Goal: Task Accomplishment & Management: Manage account settings

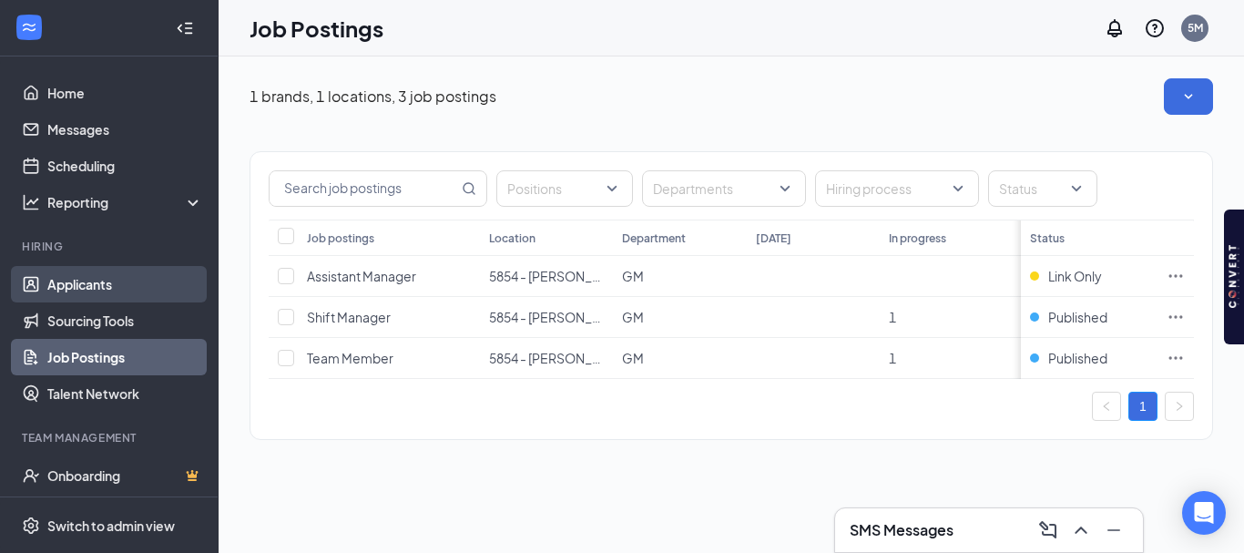
click at [72, 285] on link "Applicants" at bounding box center [125, 284] width 156 height 36
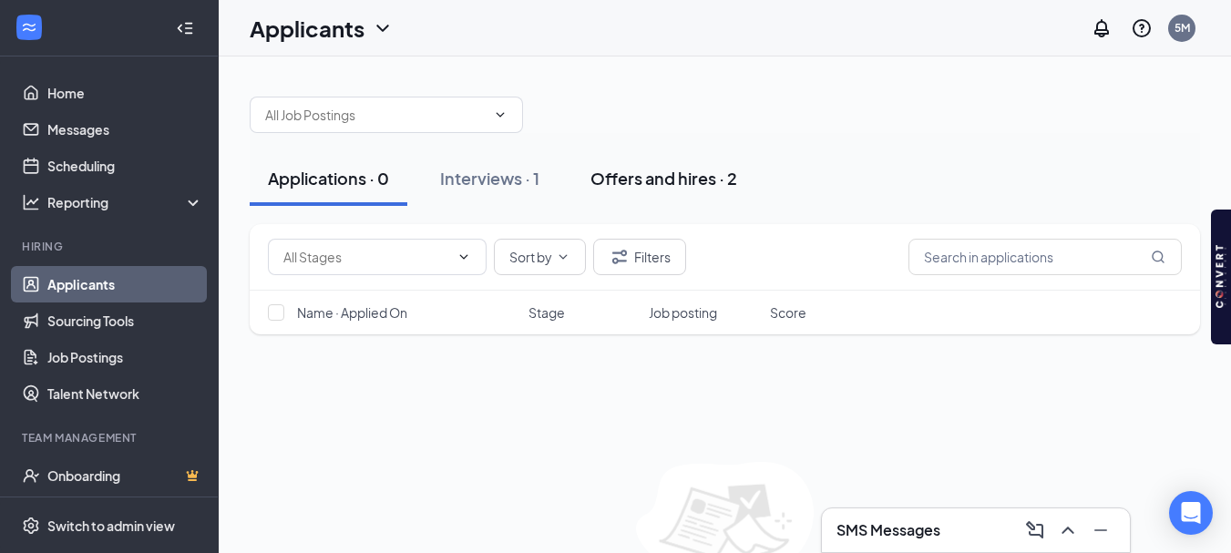
click at [693, 178] on div "Offers and hires · 2" at bounding box center [663, 178] width 147 height 23
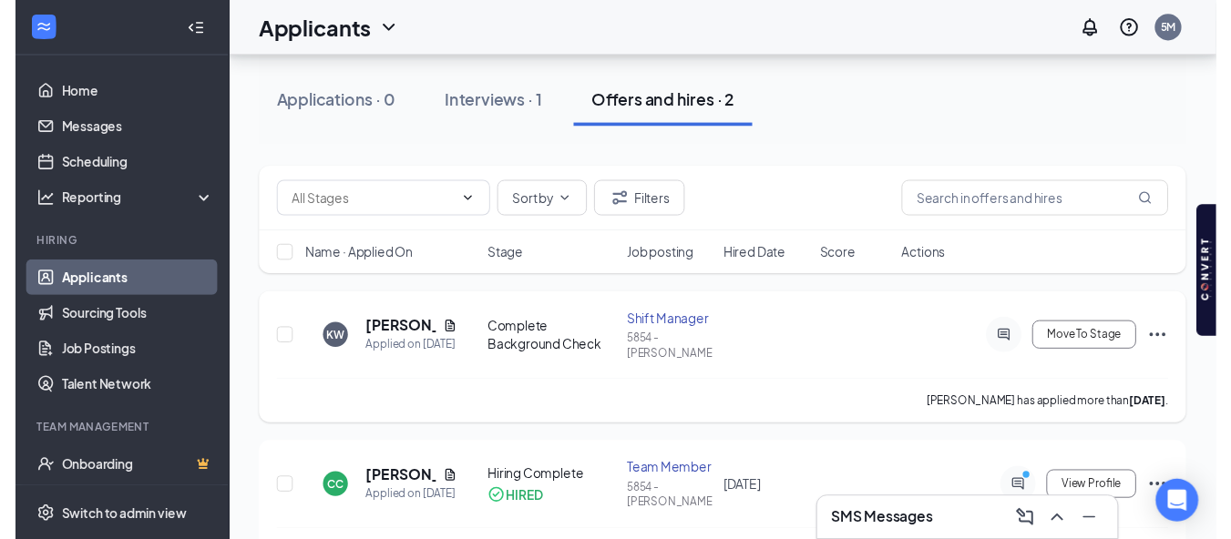
scroll to position [82, 0]
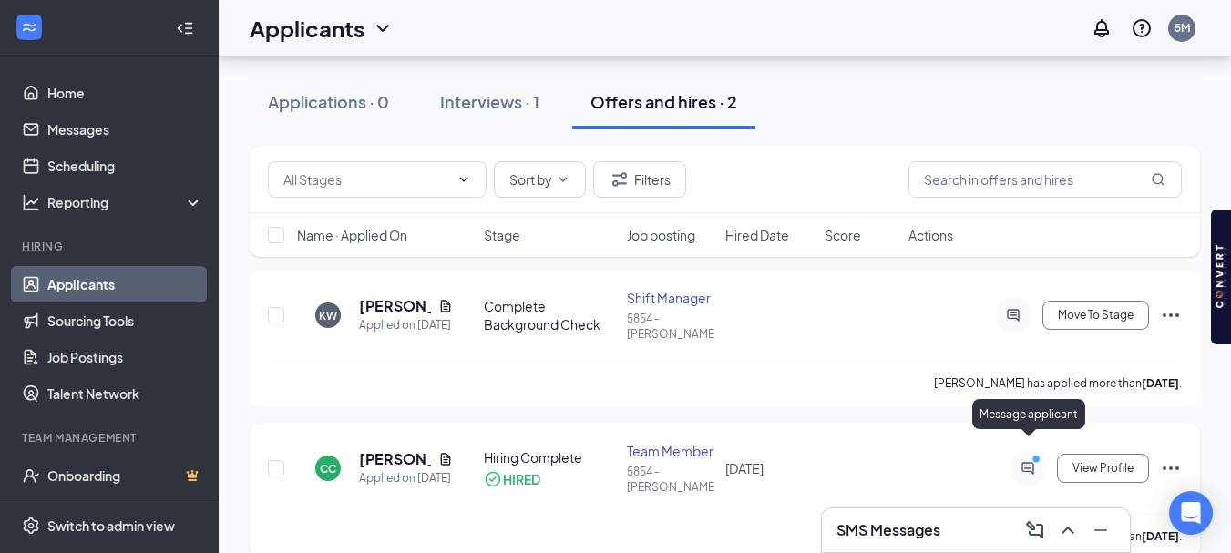
click at [1023, 462] on icon "ActiveChat" at bounding box center [1027, 468] width 12 height 12
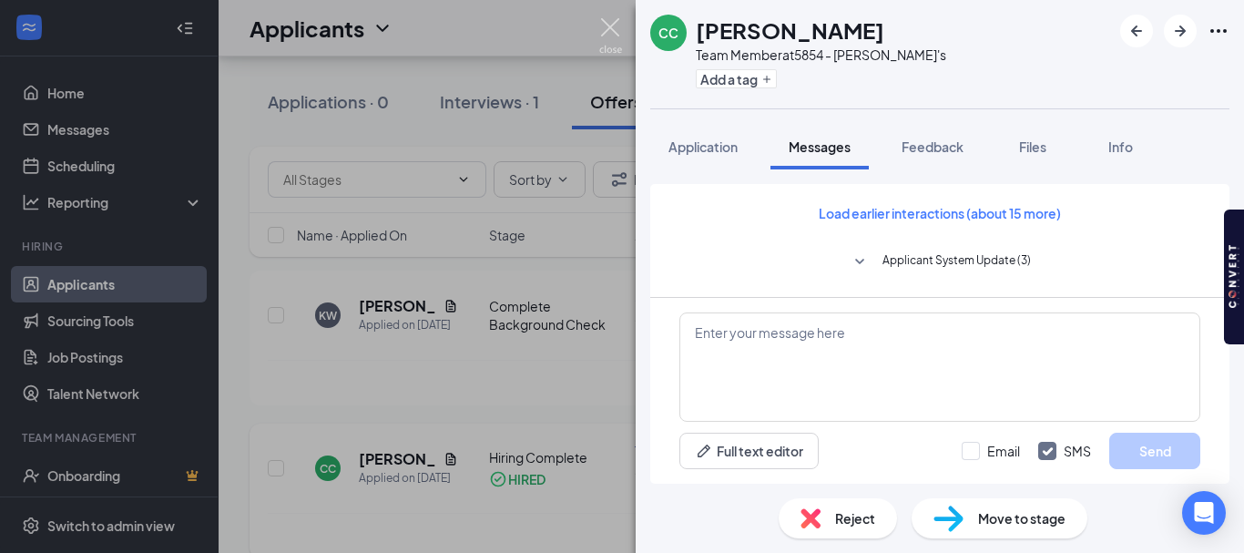
click at [614, 26] on img at bounding box center [610, 36] width 23 height 36
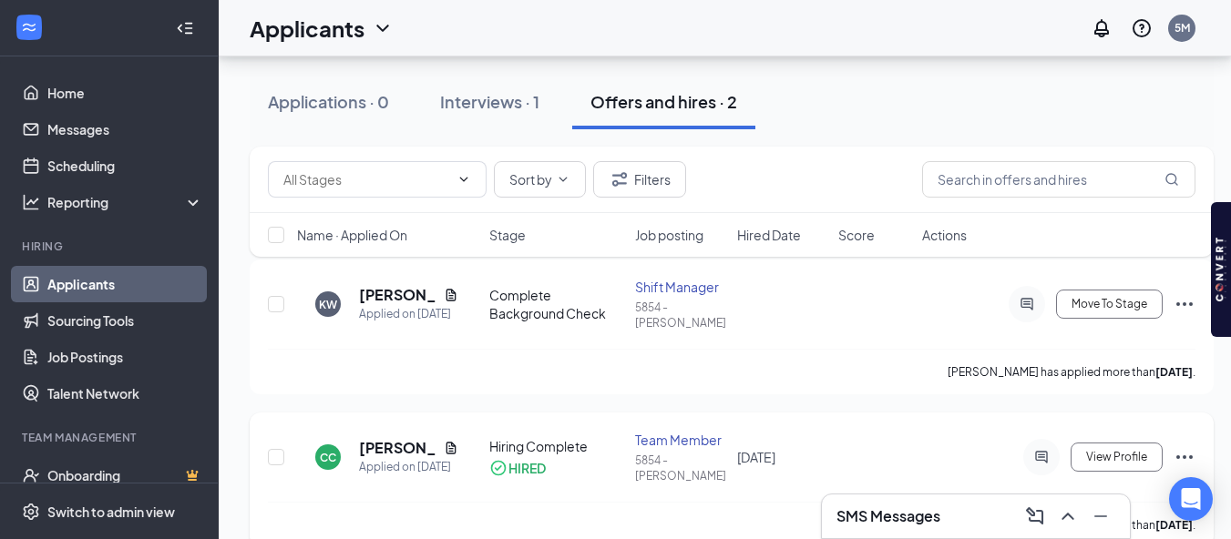
scroll to position [96, 0]
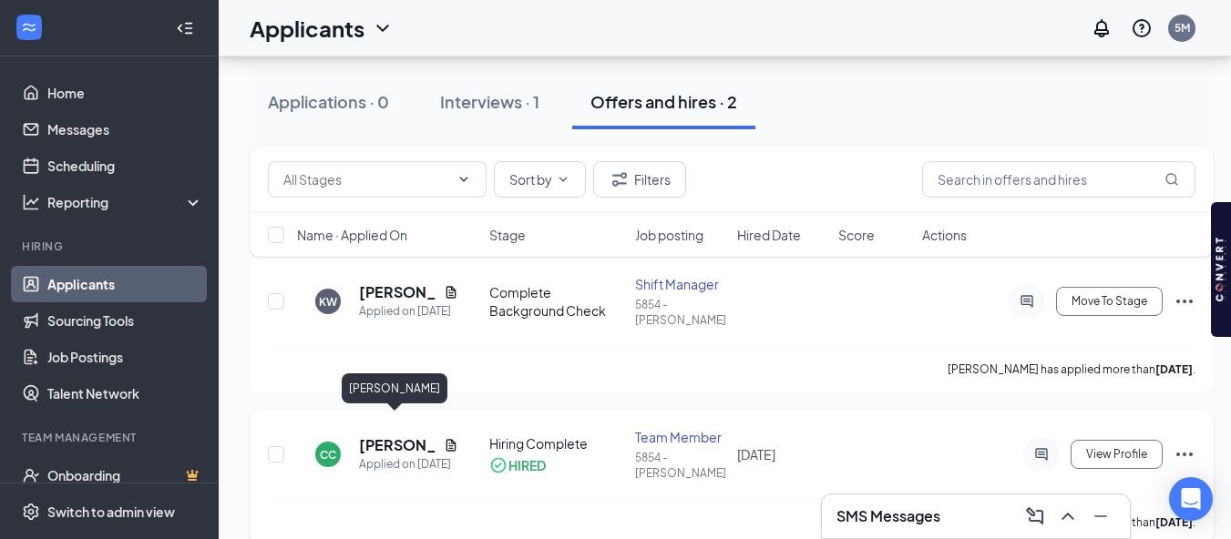
click at [390, 435] on h5 "[PERSON_NAME]" at bounding box center [397, 445] width 77 height 20
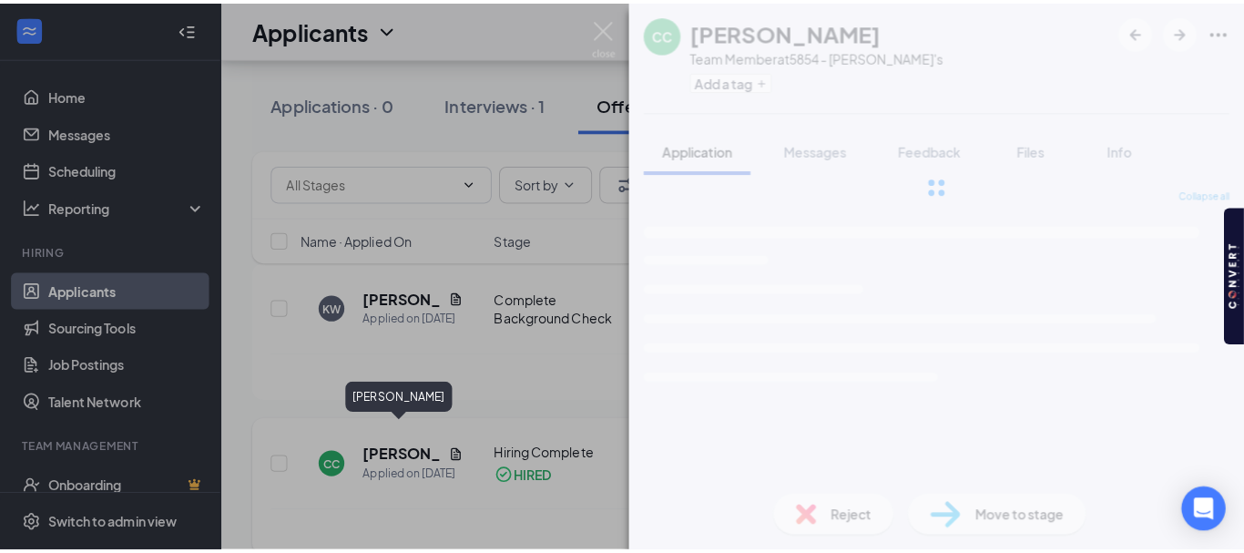
scroll to position [82, 0]
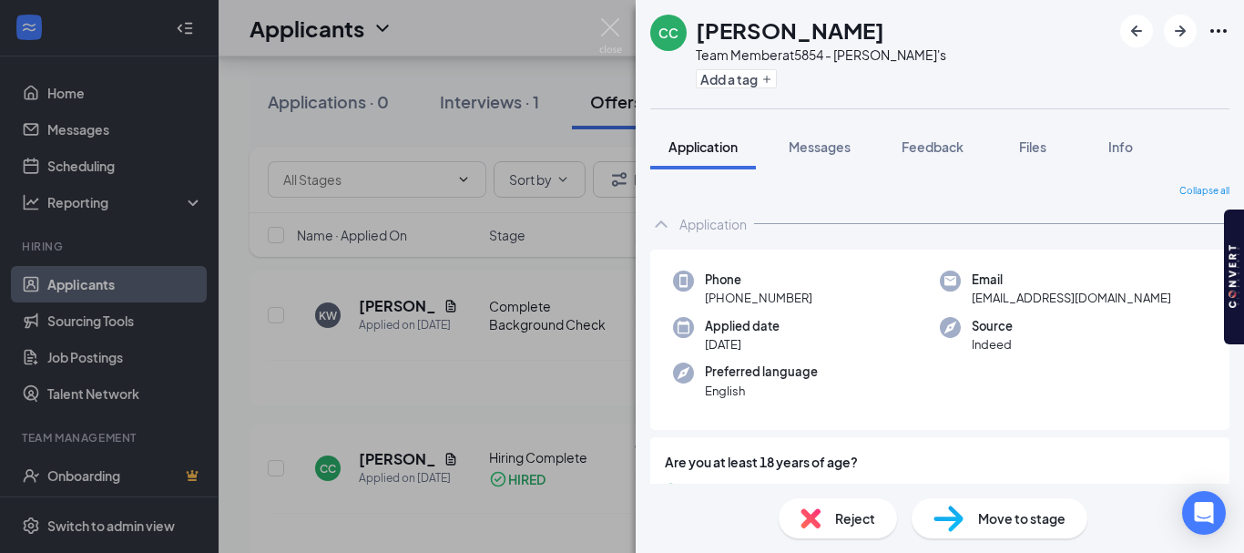
click at [1048, 525] on span "Move to stage" at bounding box center [1021, 518] width 87 height 20
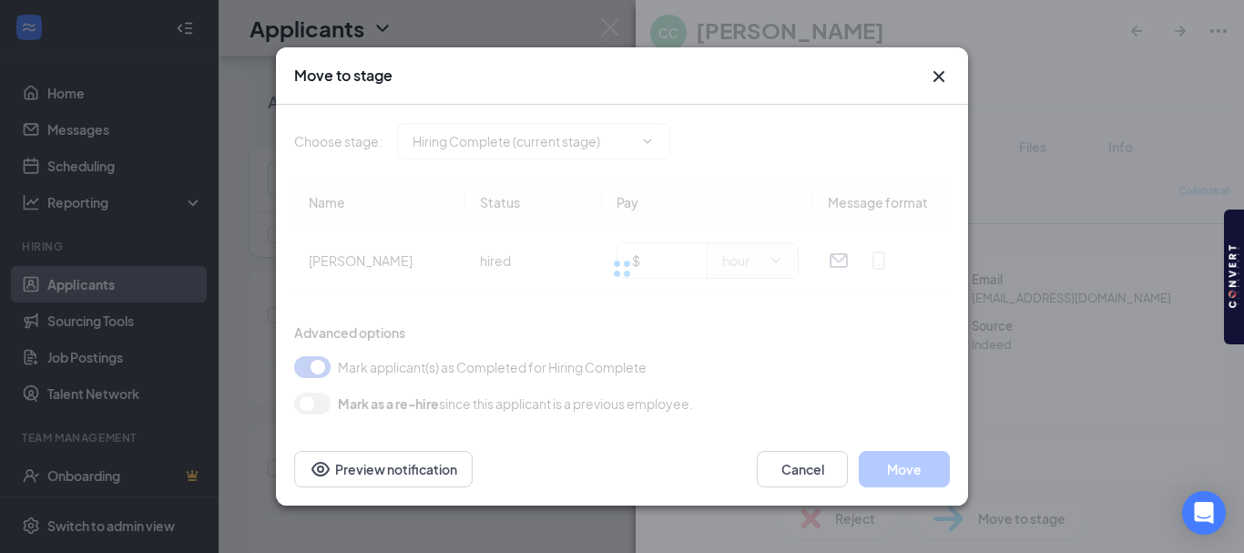
type input "Hiring Complete (current stage)"
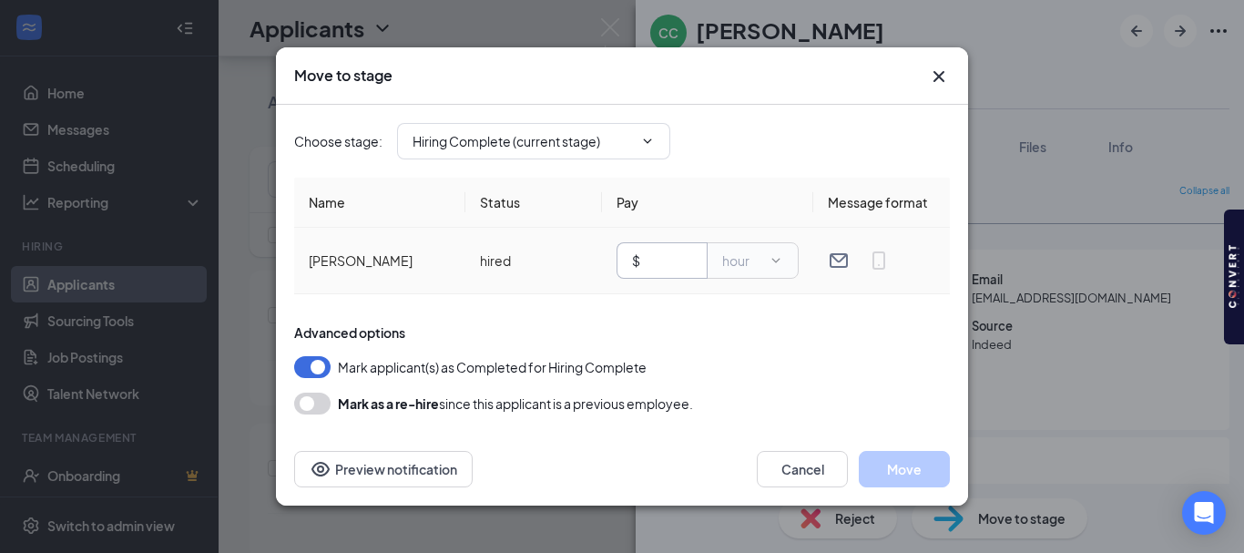
click at [660, 257] on input "text" at bounding box center [668, 261] width 48 height 20
type input "12.00"
click at [889, 464] on button "Move" at bounding box center [904, 469] width 91 height 36
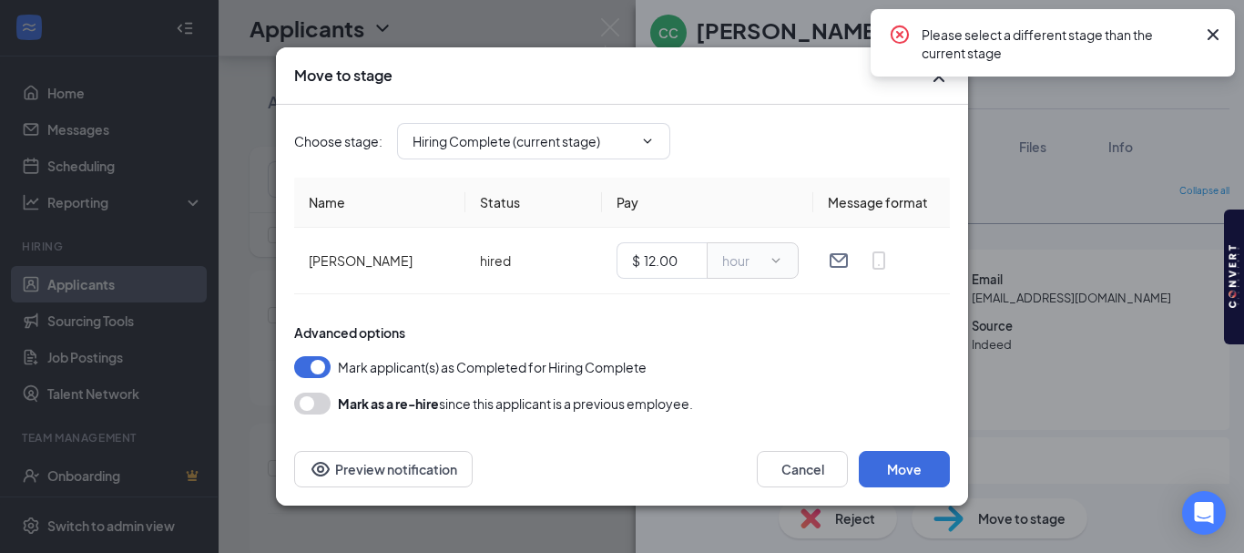
click at [1077, 409] on div "Move to stage Choose stage : Hiring Complete (current stage) Name Status Pay Me…" at bounding box center [622, 276] width 1244 height 553
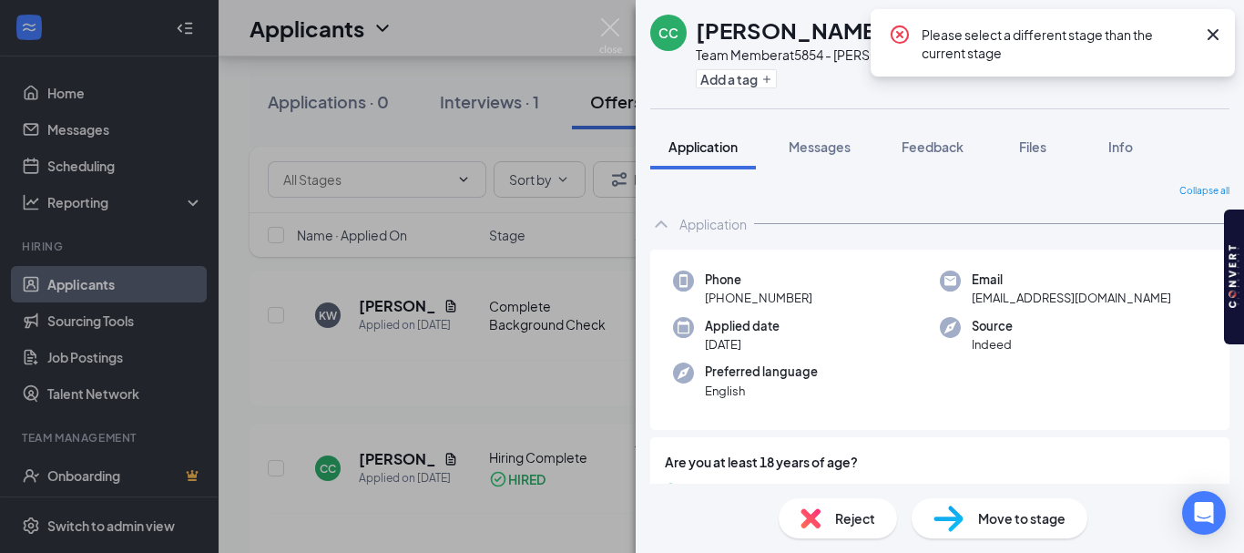
click at [1220, 31] on icon "Cross" at bounding box center [1214, 35] width 22 height 22
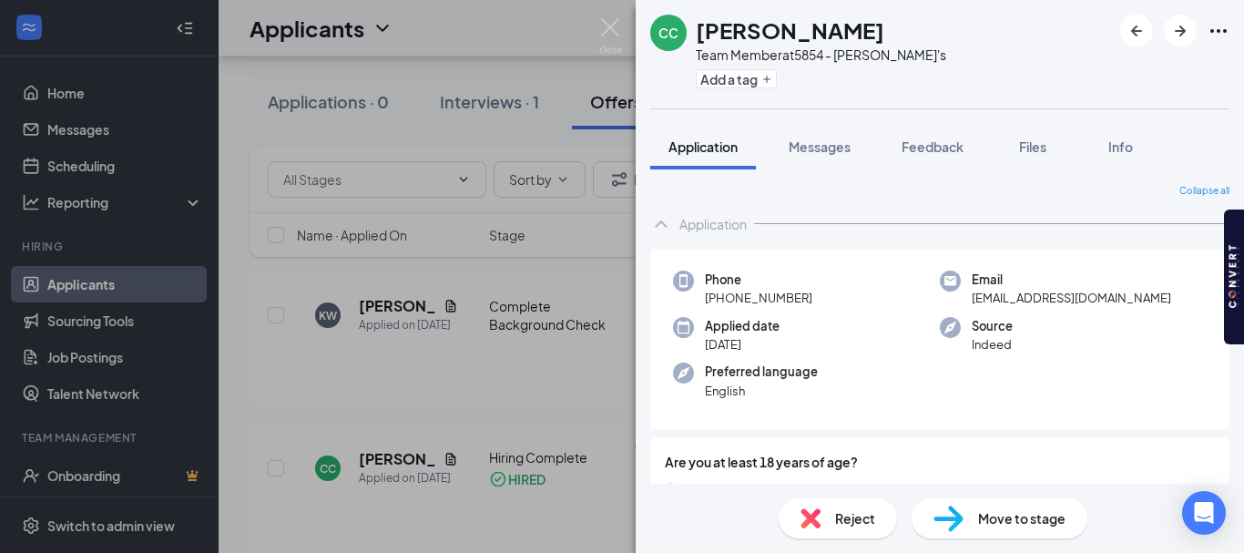
click at [1002, 530] on div "Move to stage" at bounding box center [1000, 518] width 176 height 40
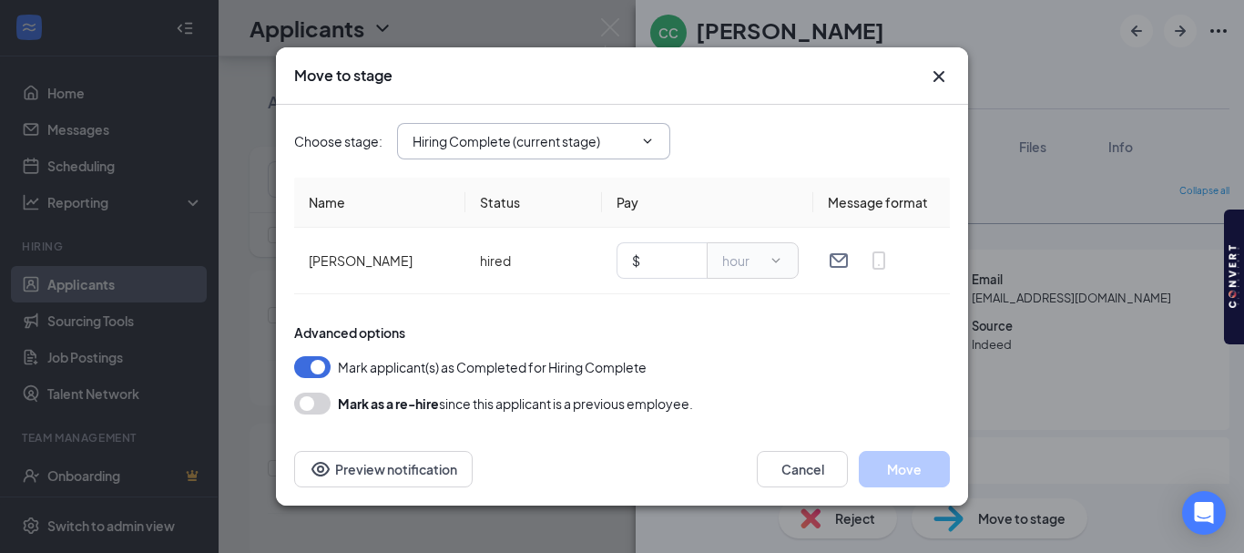
click at [648, 132] on span "Hiring Complete (current stage)" at bounding box center [533, 141] width 273 height 36
click at [656, 147] on span "Hiring Complete (current stage)" at bounding box center [533, 141] width 273 height 36
click at [652, 144] on icon "ChevronDown" at bounding box center [647, 141] width 15 height 15
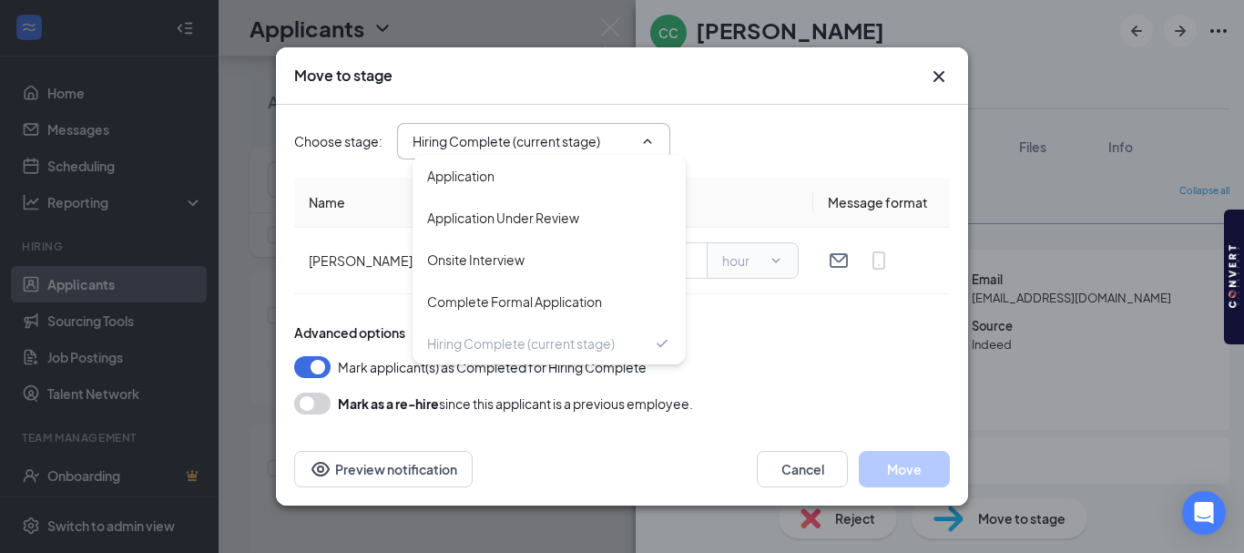
click at [945, 68] on icon "Cross" at bounding box center [939, 77] width 22 height 22
